Goal: Information Seeking & Learning: Learn about a topic

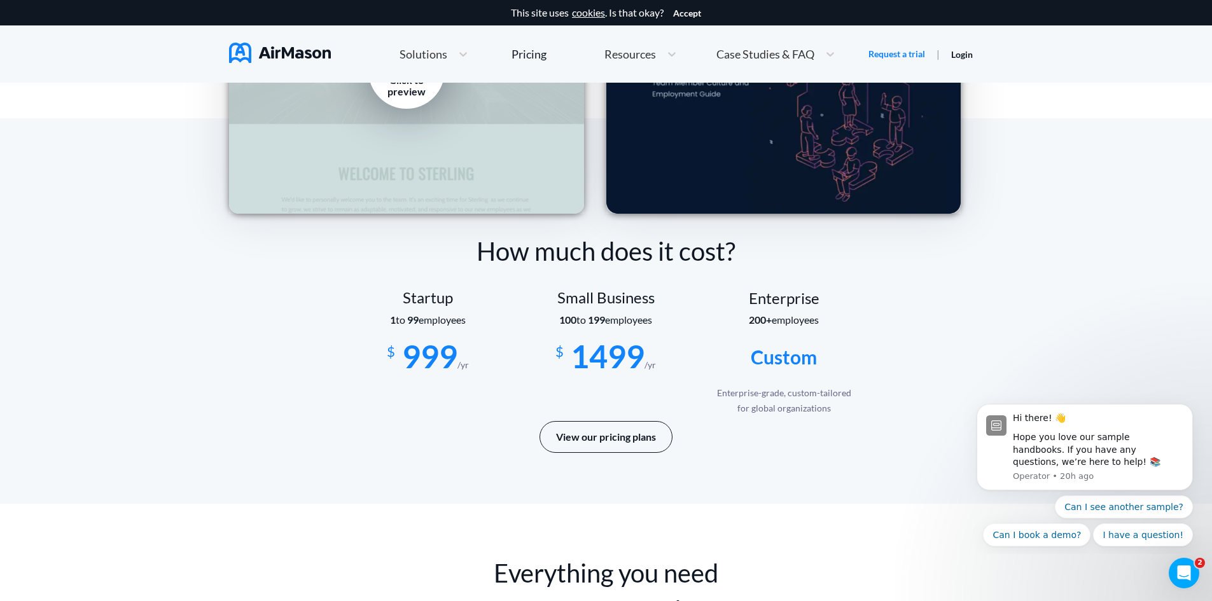
scroll to position [1935, 0]
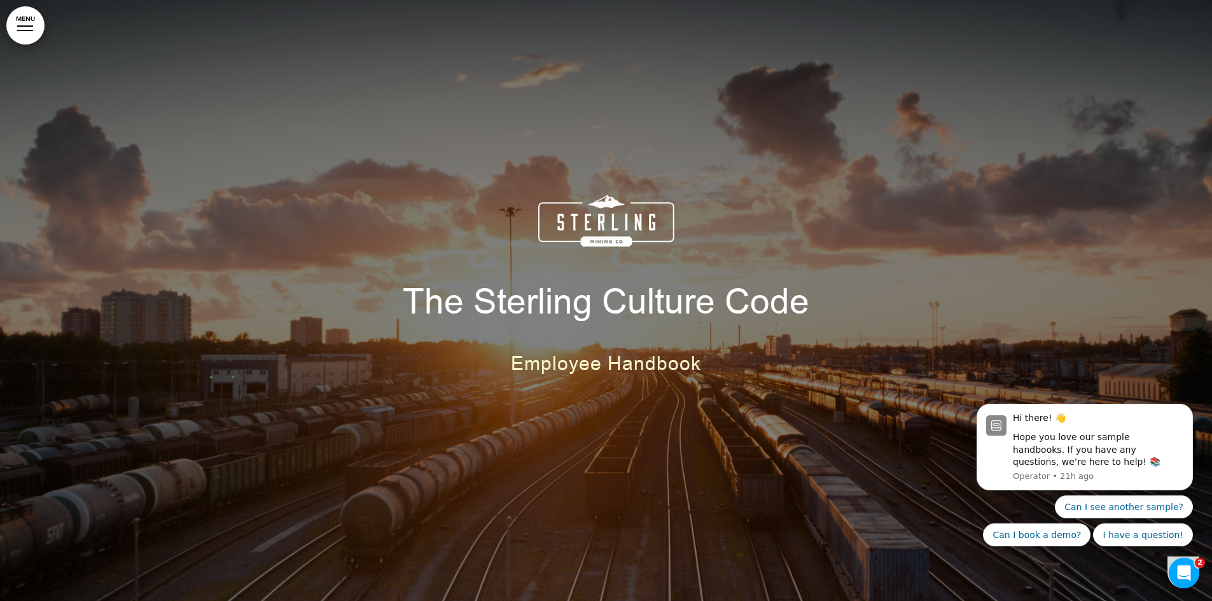
click at [21, 31] on link "MENU" at bounding box center [25, 25] width 38 height 38
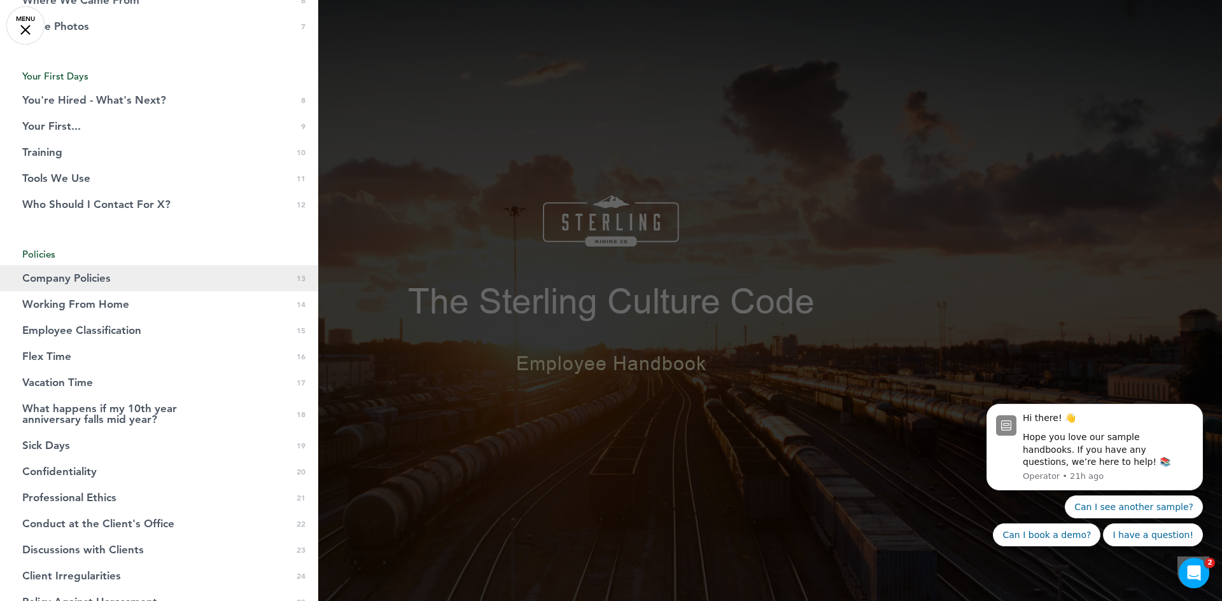
scroll to position [382, 0]
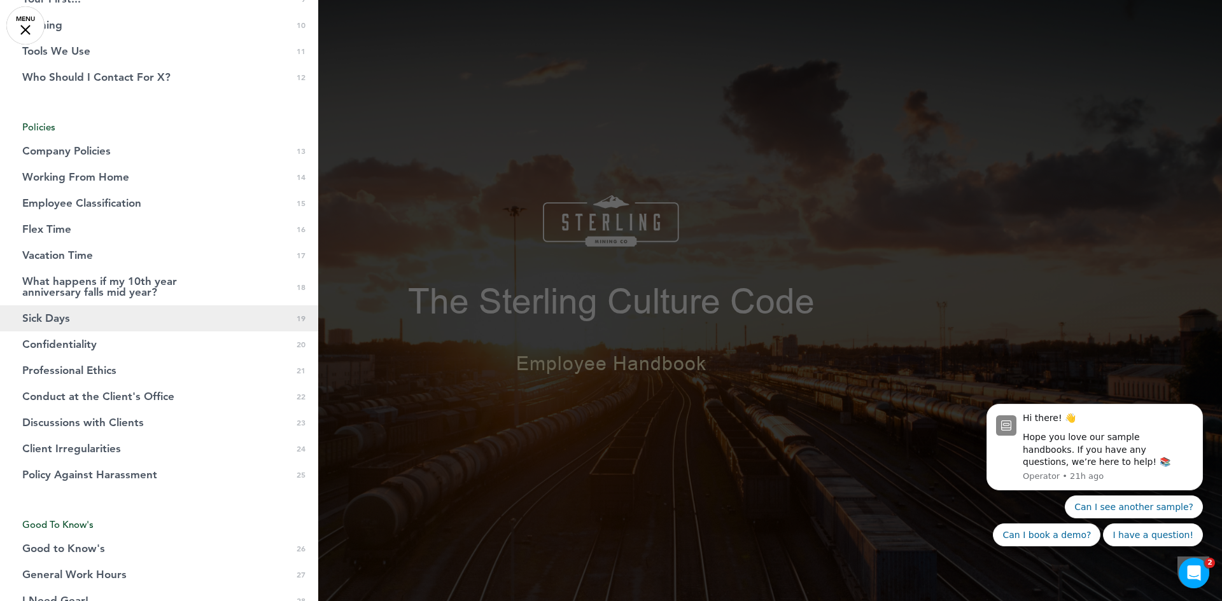
click at [111, 320] on link "Sick Days 0 19" at bounding box center [159, 318] width 318 height 26
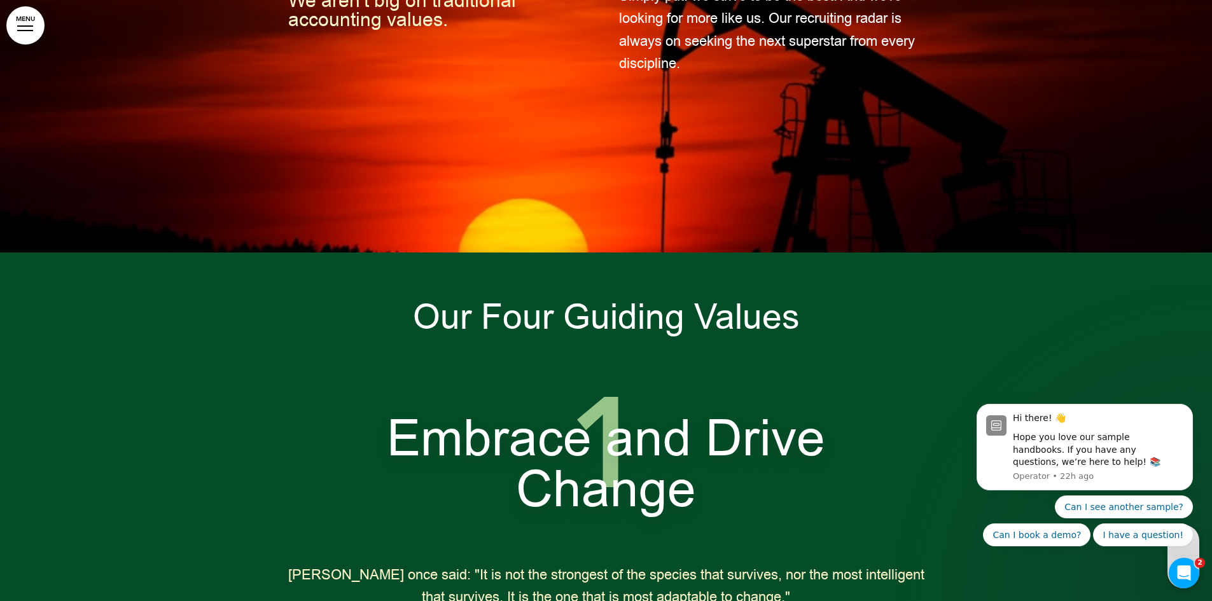
scroll to position [1554, 0]
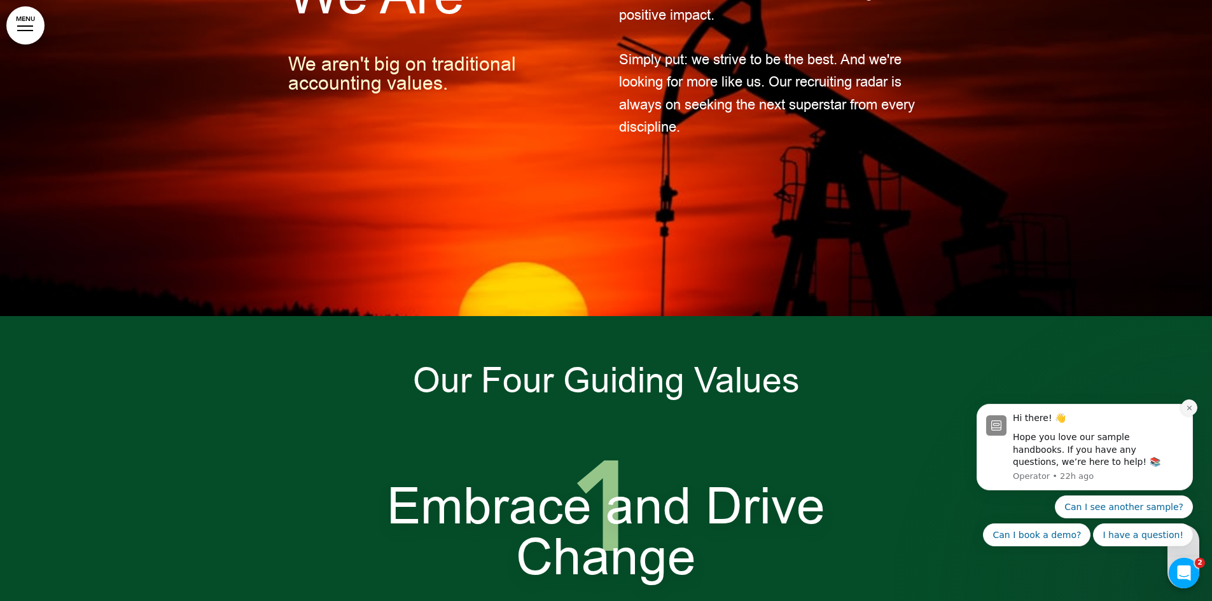
click at [1191, 410] on icon "Dismiss notification" at bounding box center [1189, 408] width 4 height 4
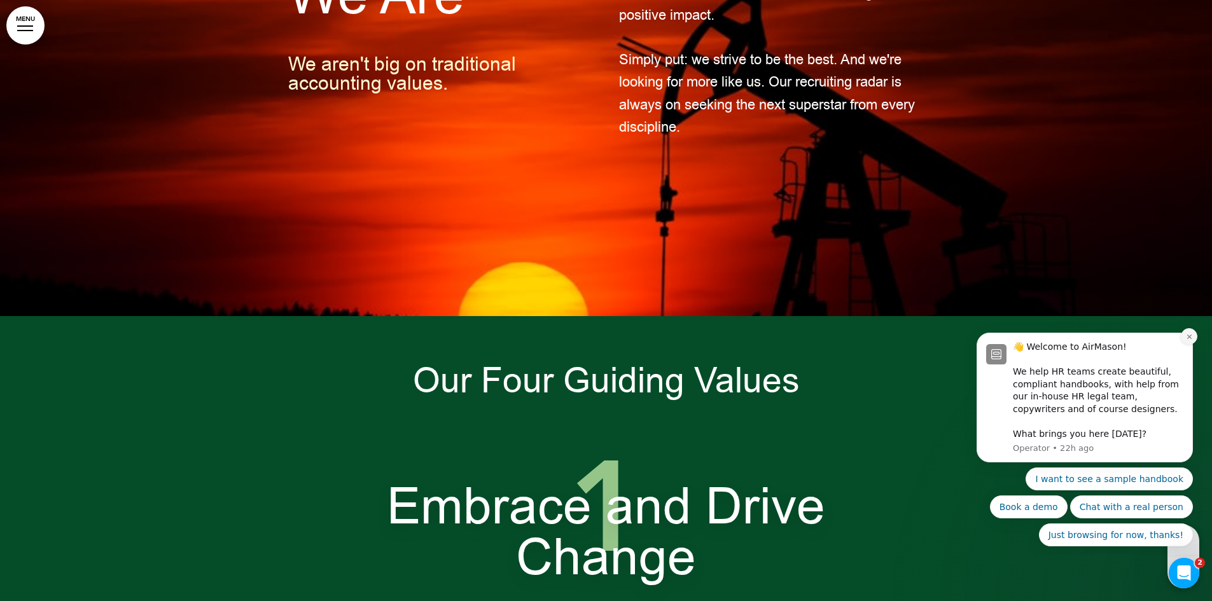
click at [1189, 340] on button "Dismiss notification" at bounding box center [1189, 336] width 17 height 17
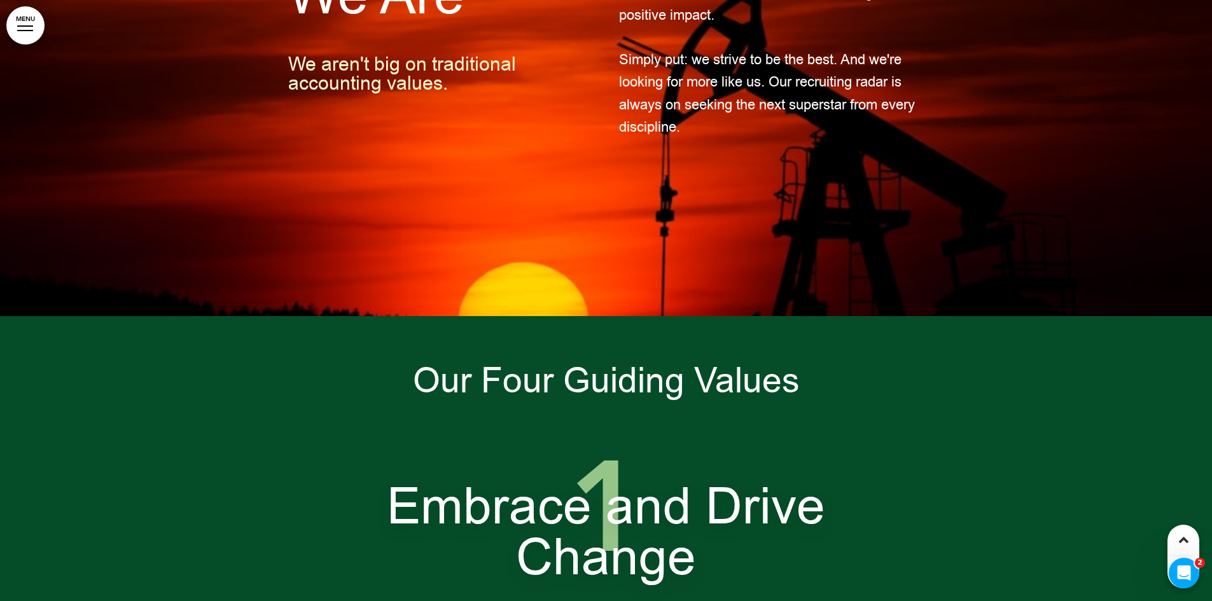
click at [1184, 542] on icon at bounding box center [1184, 540] width 10 height 15
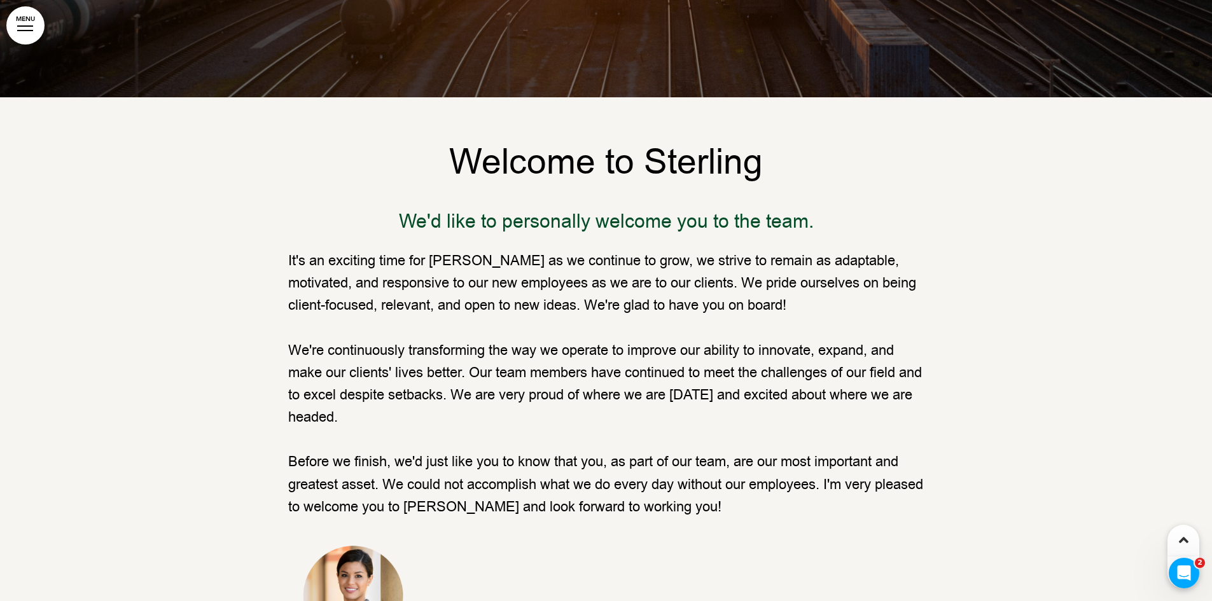
scroll to position [509, 0]
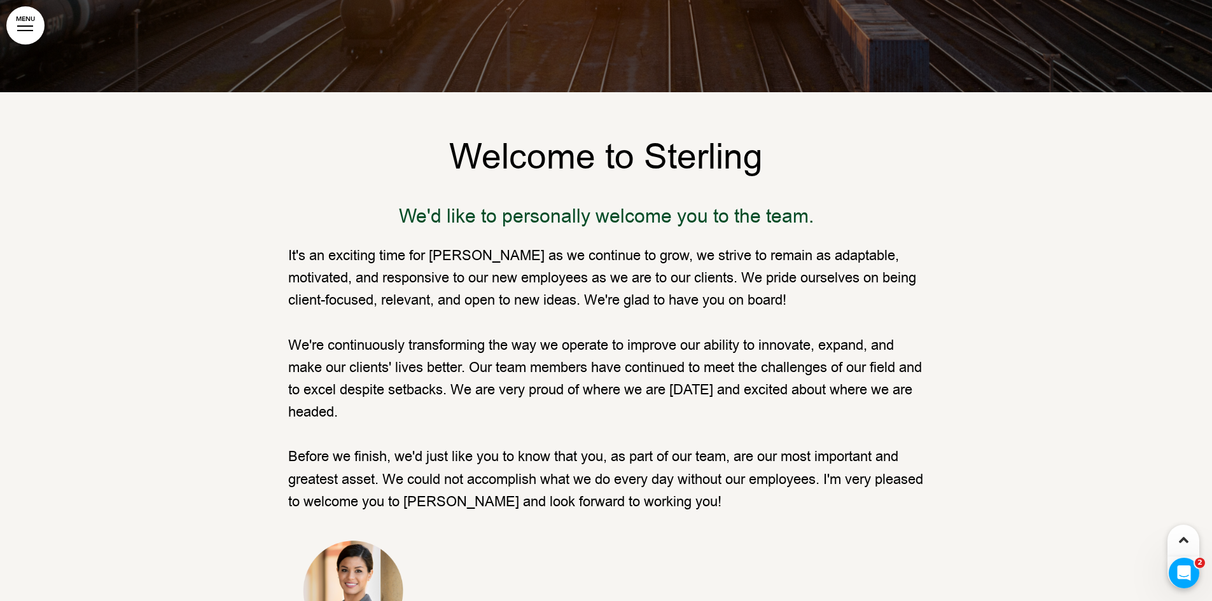
click at [41, 22] on link "MENU" at bounding box center [25, 25] width 38 height 38
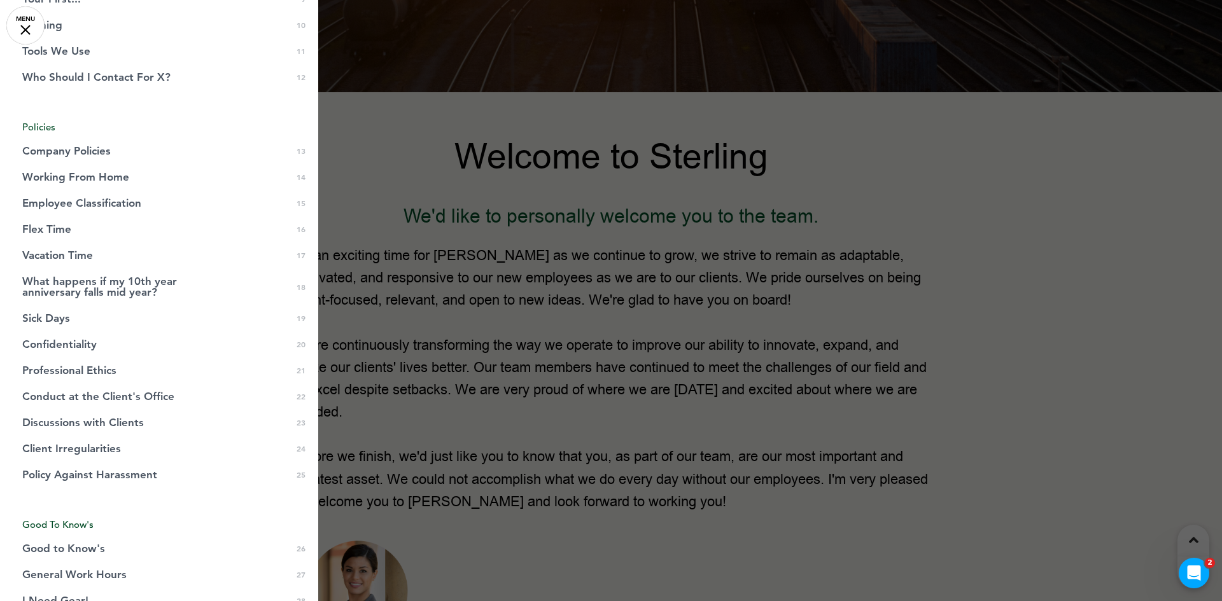
click at [31, 29] on link "MENU" at bounding box center [25, 25] width 38 height 38
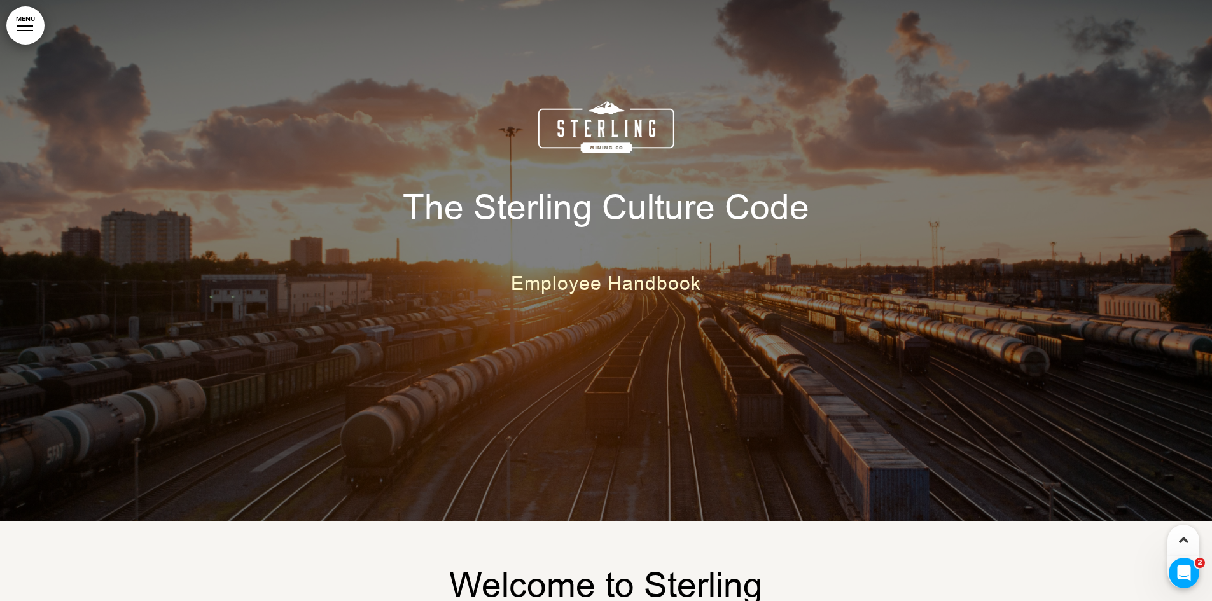
scroll to position [64, 0]
